Goal: Obtain resource: Download file/media

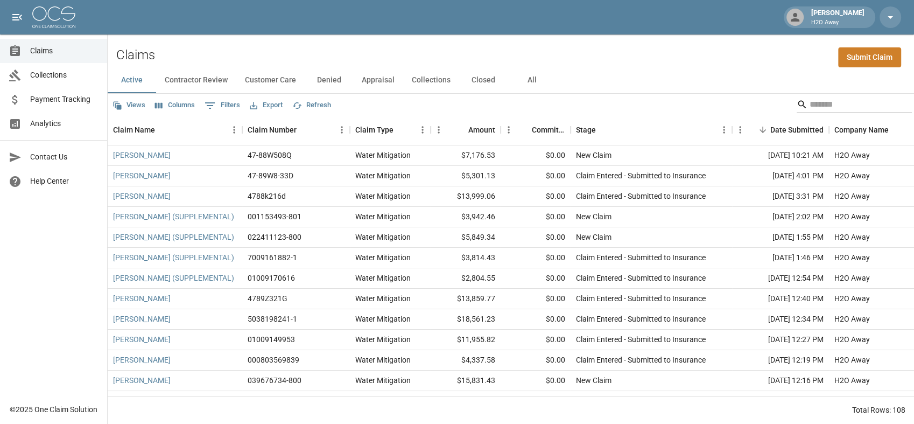
click at [825, 96] on input "Search" at bounding box center [853, 104] width 86 height 17
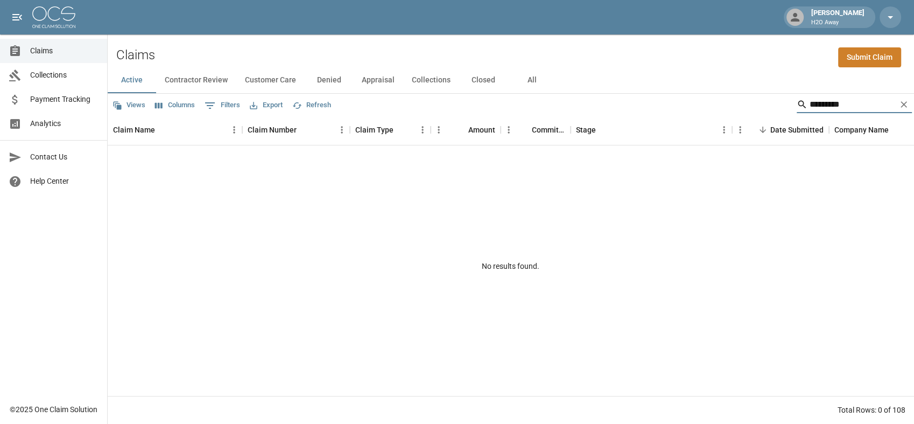
drag, startPoint x: 804, startPoint y: 104, endPoint x: 744, endPoint y: 104, distance: 60.3
click at [744, 104] on div "Views Columns 0 Filters Export Refresh *********" at bounding box center [511, 105] width 806 height 22
type input "*"
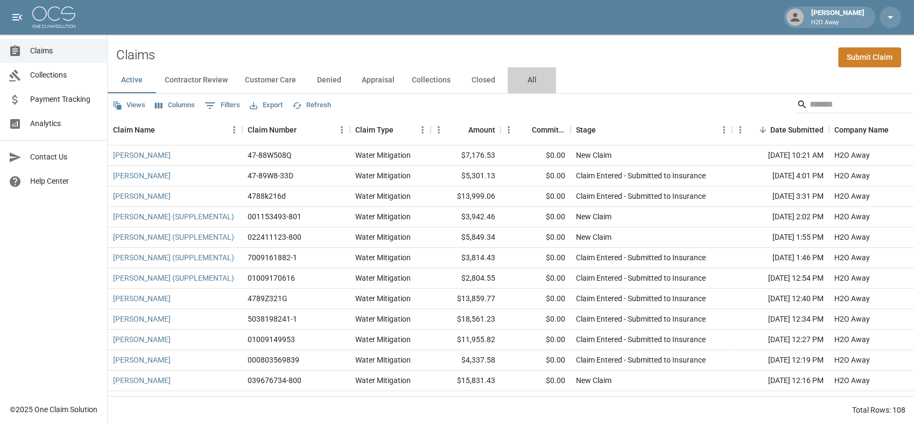
click at [526, 80] on button "All" at bounding box center [532, 80] width 48 height 26
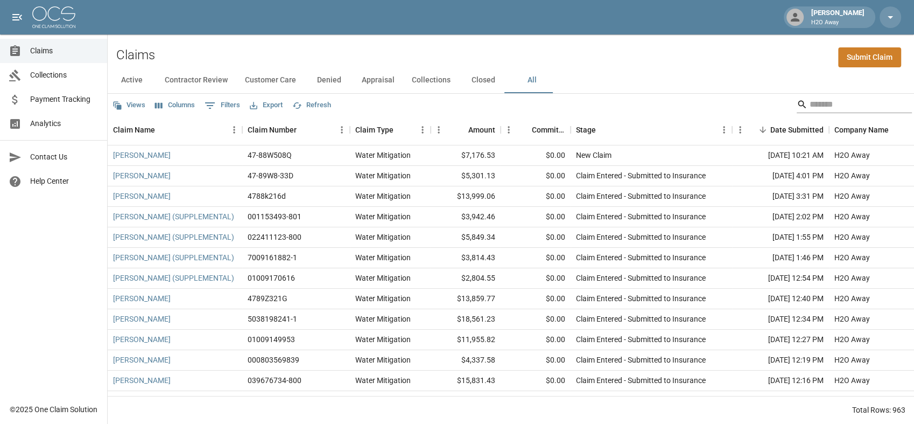
click at [825, 102] on input "Search" at bounding box center [853, 104] width 86 height 17
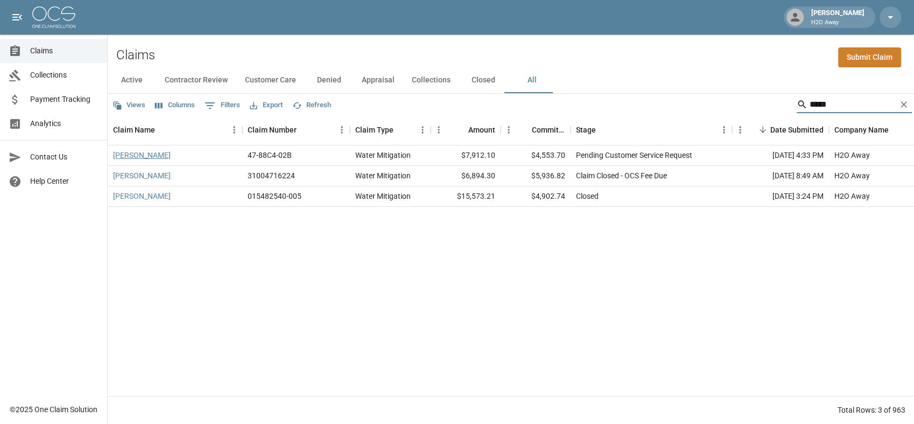
type input "*****"
click at [124, 156] on link "[PERSON_NAME]" at bounding box center [142, 155] width 58 height 11
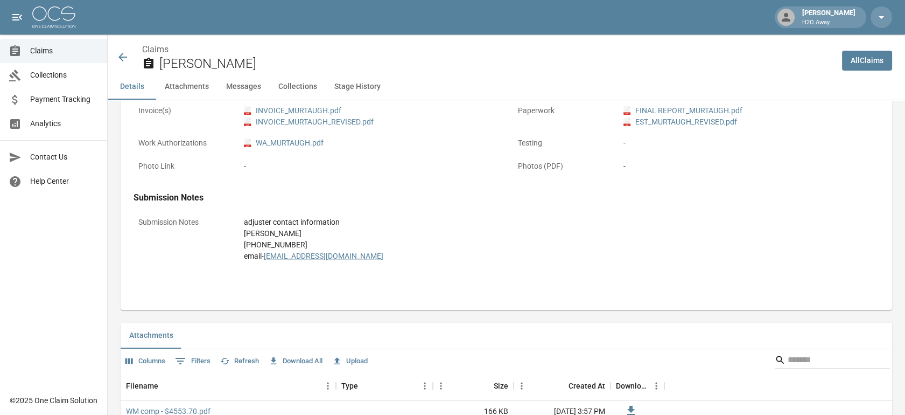
scroll to position [418, 0]
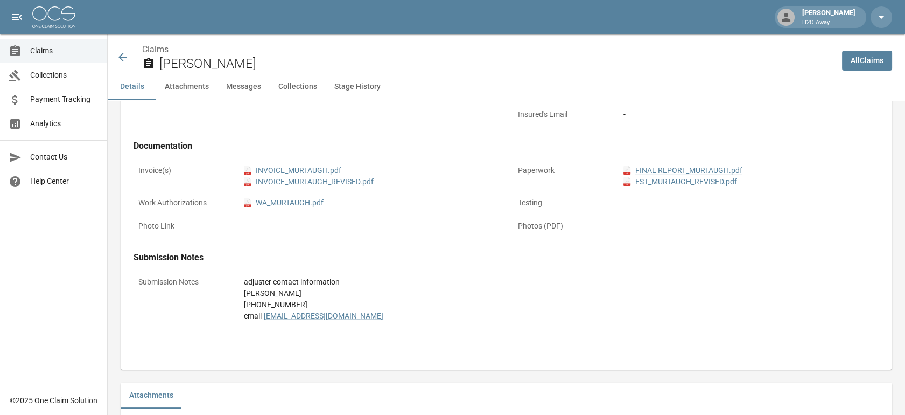
click at [727, 168] on link "pdf FINAL REPORT_MURTAUGH.pdf" at bounding box center [682, 170] width 119 height 11
click at [83, 52] on span "Claims" at bounding box center [64, 50] width 68 height 11
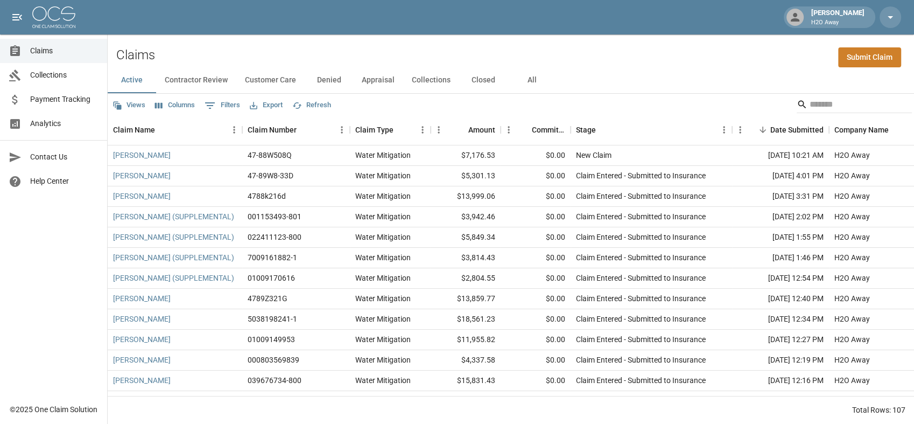
click at [529, 80] on button "All" at bounding box center [532, 80] width 48 height 26
click at [839, 100] on input "Search" at bounding box center [853, 104] width 86 height 17
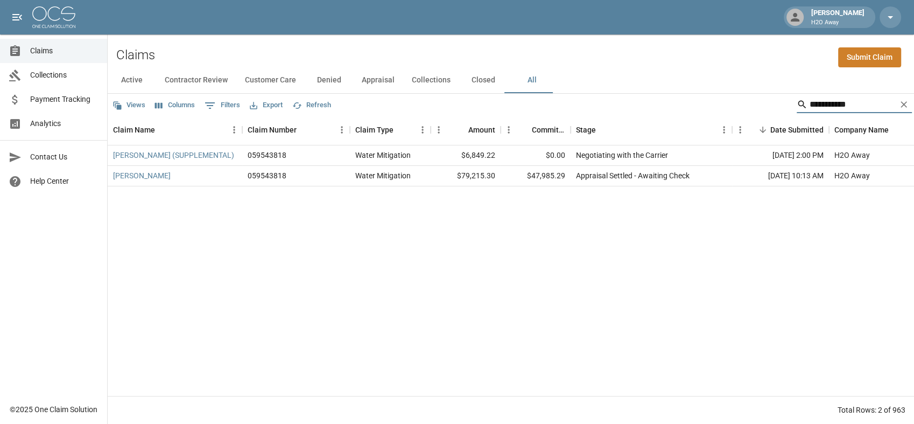
type input "**********"
click at [189, 158] on link "[PERSON_NAME] (SUPPLEMENTAL)" at bounding box center [173, 155] width 121 height 11
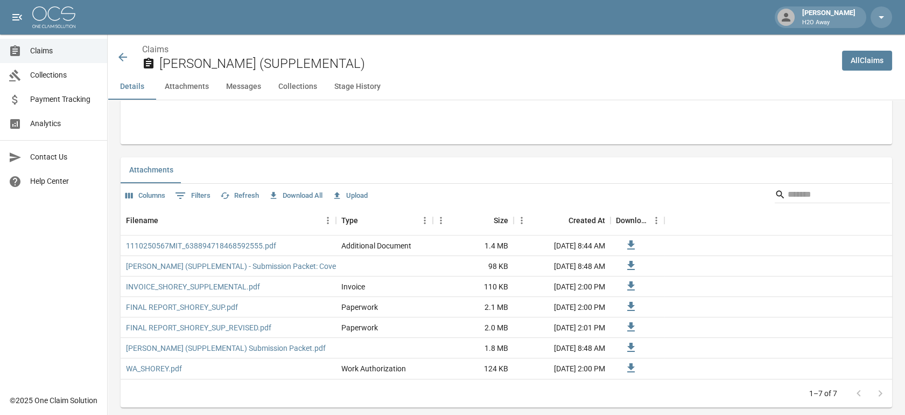
scroll to position [658, 0]
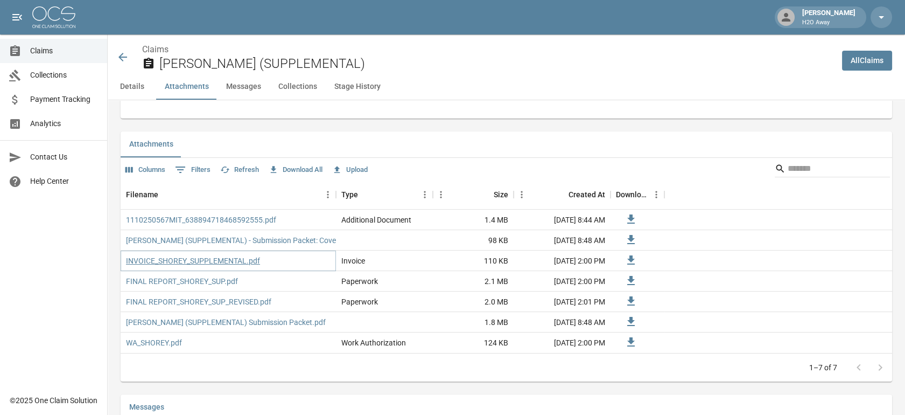
click at [222, 255] on link "INVOICE_SHOREY_SUPPLEMENTAL.pdf" at bounding box center [193, 260] width 134 height 11
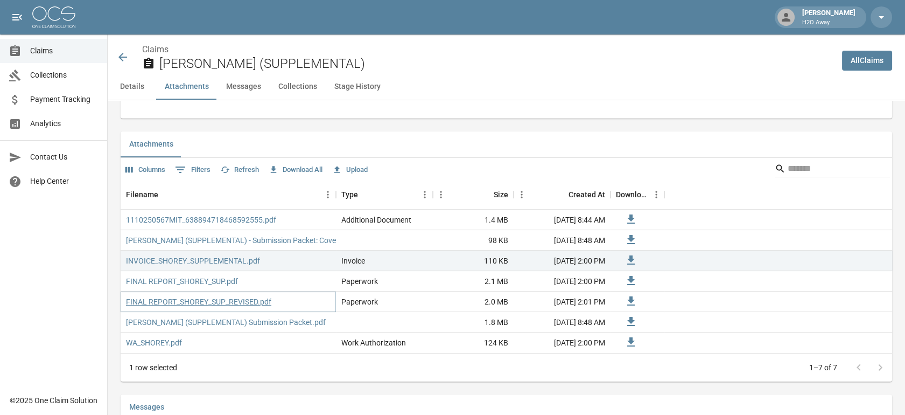
click at [226, 297] on link "FINAL REPORT_SHOREY_SUP_REVISED.pdf" at bounding box center [198, 301] width 145 height 11
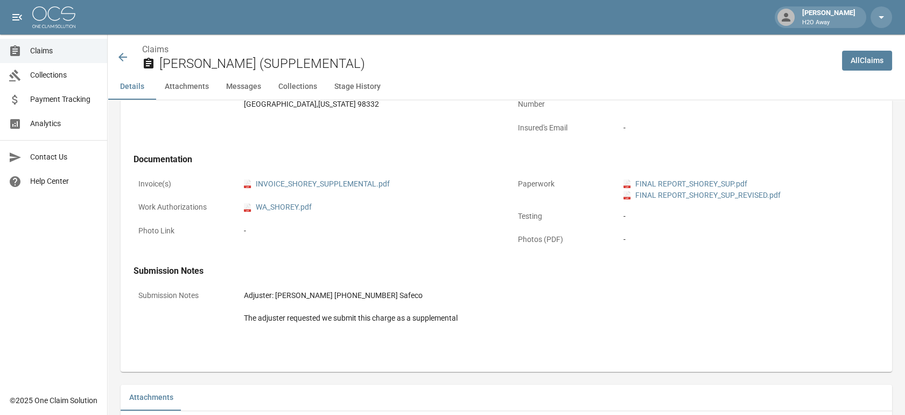
scroll to position [418, 0]
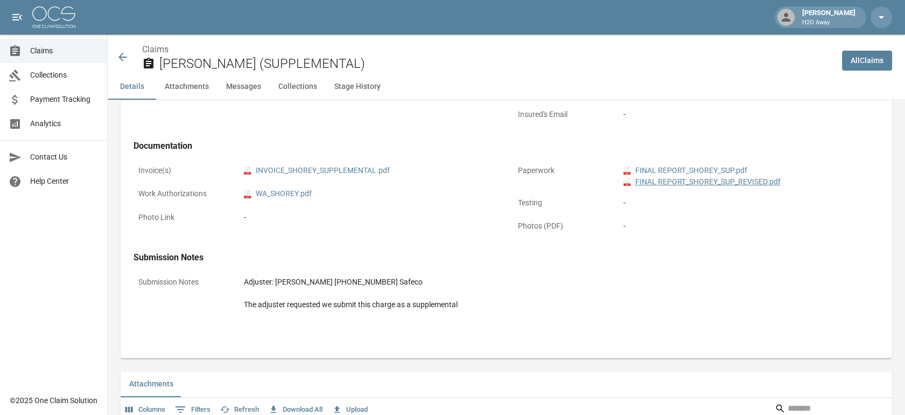
click at [692, 178] on link "pdf FINAL REPORT_SHOREY_SUP_REVISED.pdf" at bounding box center [701, 181] width 157 height 11
